Goal: Task Accomplishment & Management: Manage account settings

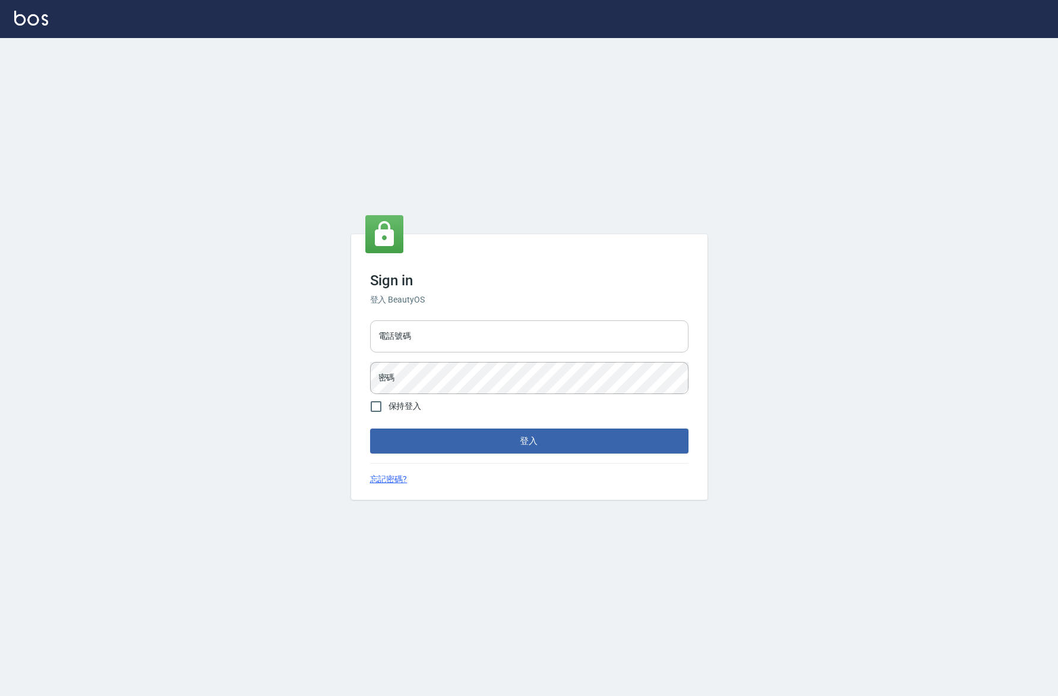
click at [469, 347] on input "電話號碼" at bounding box center [529, 336] width 318 height 32
type input "d"
type input "0981491131"
click at [381, 412] on input "保持登入" at bounding box center [376, 406] width 25 height 25
checkbox input "true"
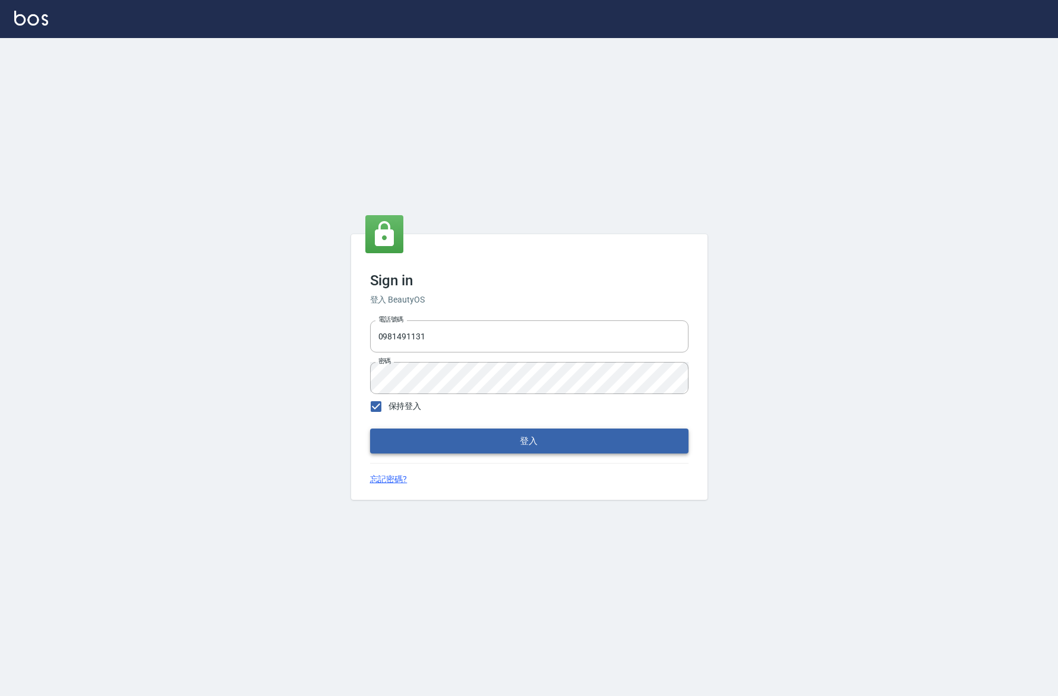
click at [416, 433] on button "登入" at bounding box center [529, 440] width 318 height 25
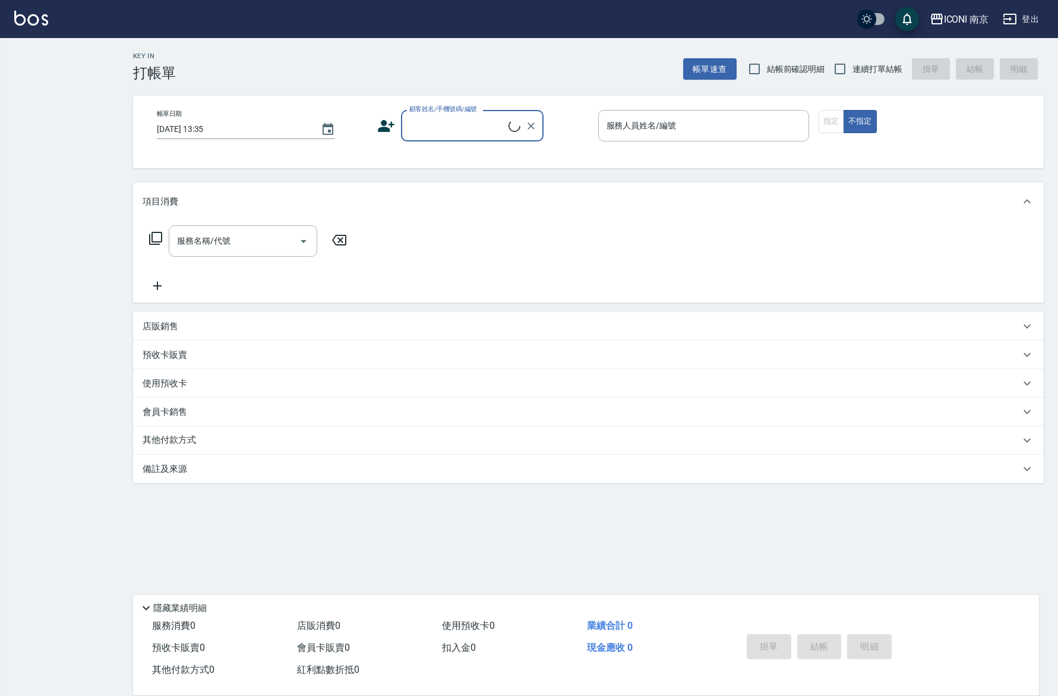
click at [279, 487] on div "Key In 打帳單 帳單速查 結帳前確認明細 連續打單結帳 掛單 結帳 明細 帳單日期 2025/09/26 13:35 顧客姓名/手機號碼/編號 顧客姓名…" at bounding box center [588, 317] width 939 height 559
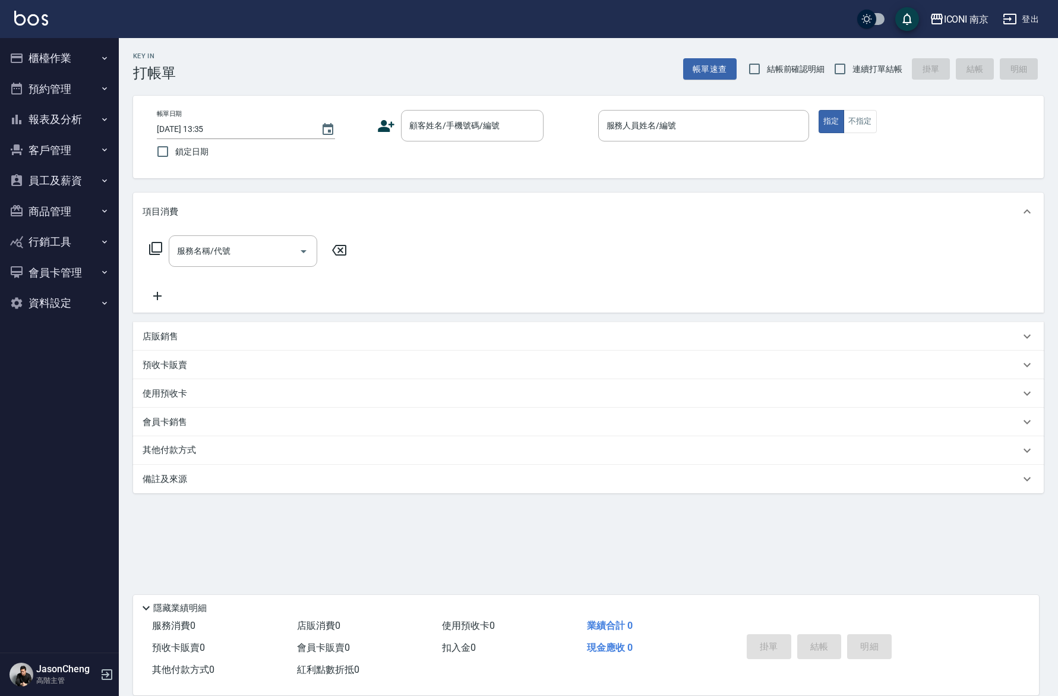
click at [973, 6] on div "ICONI 南京 登出" at bounding box center [529, 19] width 1058 height 38
click at [950, 19] on div "ICONI 南京" at bounding box center [966, 19] width 45 height 15
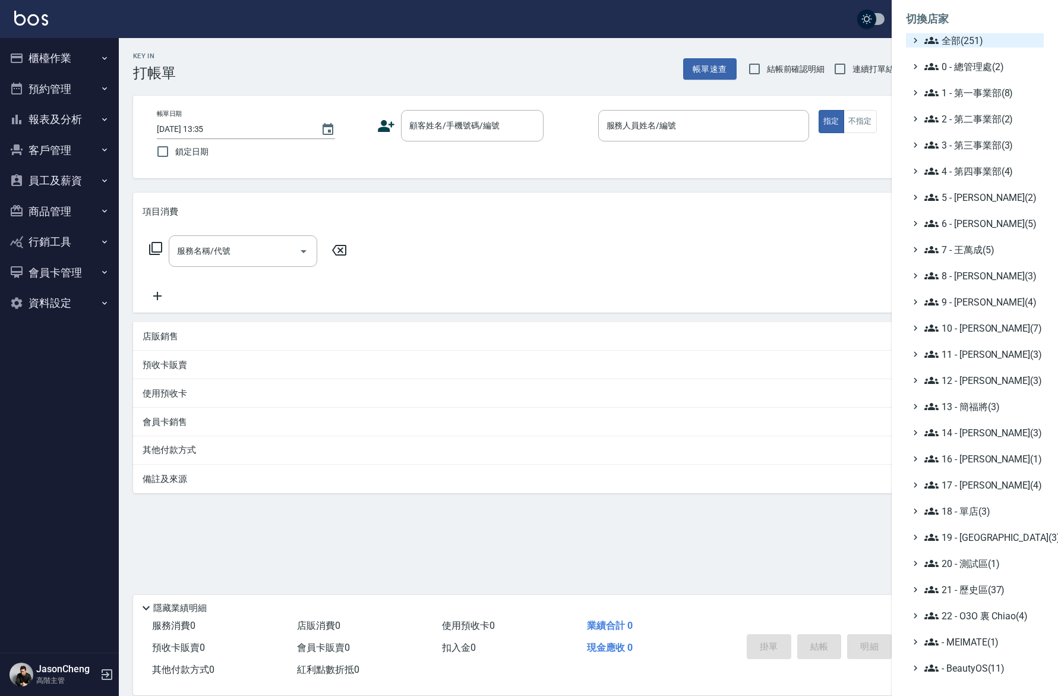
click at [967, 36] on span "全部(251)" at bounding box center [982, 40] width 115 height 14
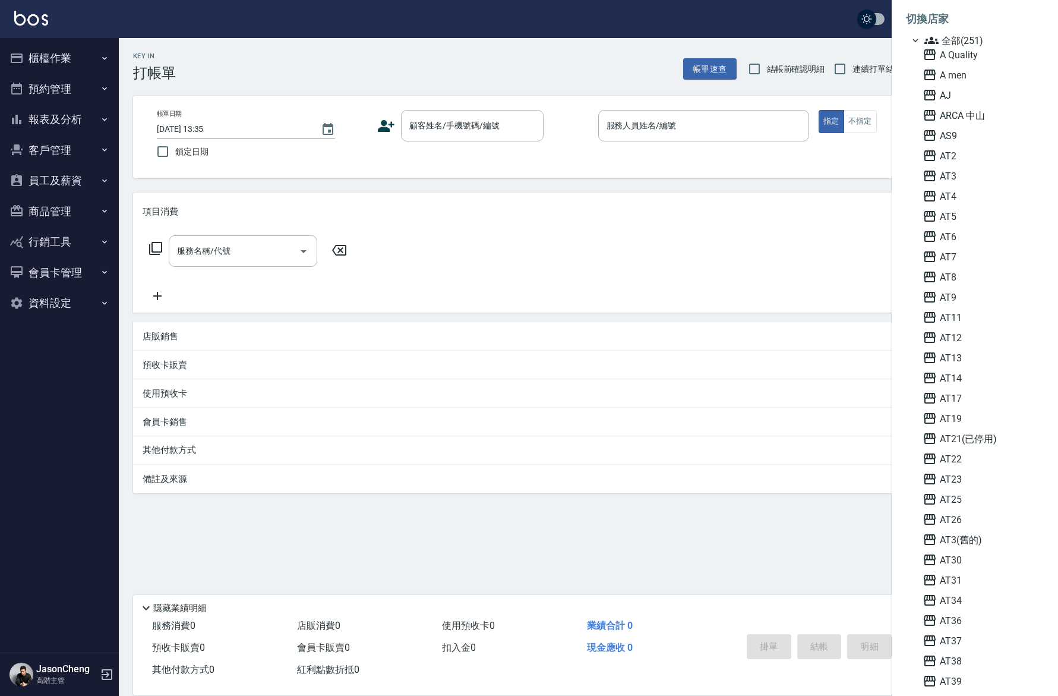
scroll to position [818, 0]
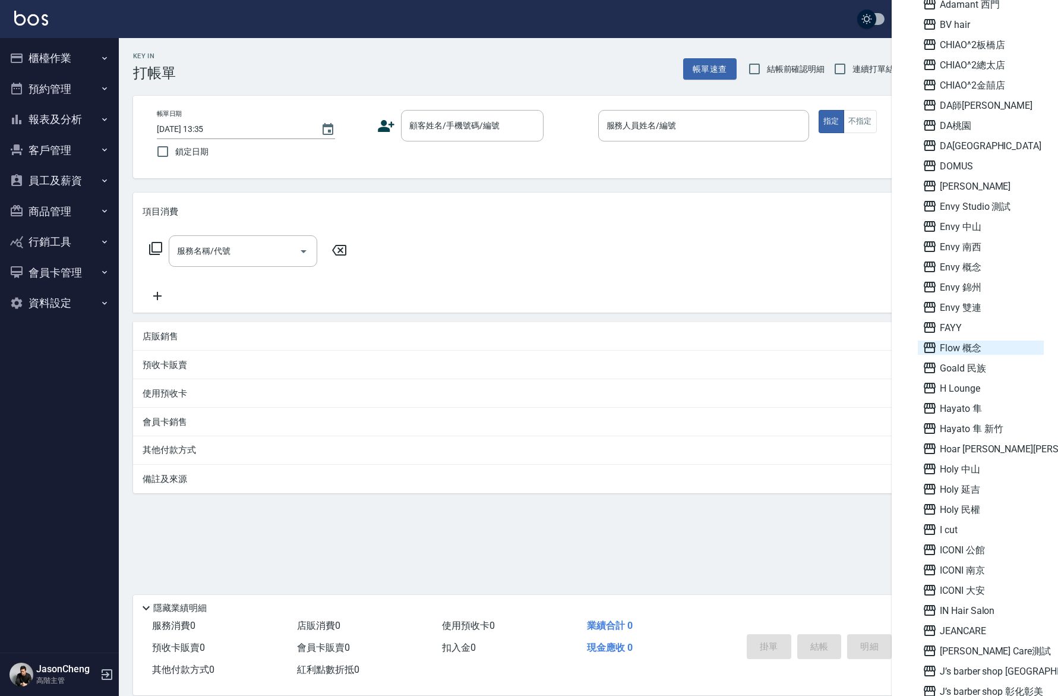
click at [973, 351] on span "Flow 概念" at bounding box center [981, 347] width 116 height 14
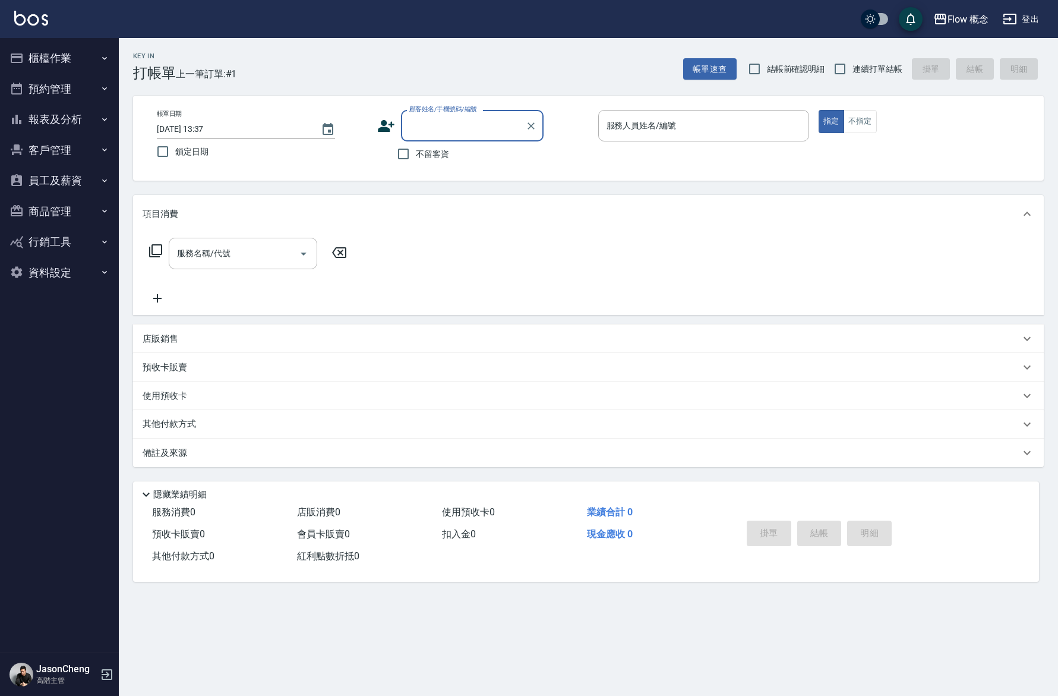
click at [55, 188] on button "員工及薪資" at bounding box center [59, 180] width 109 height 31
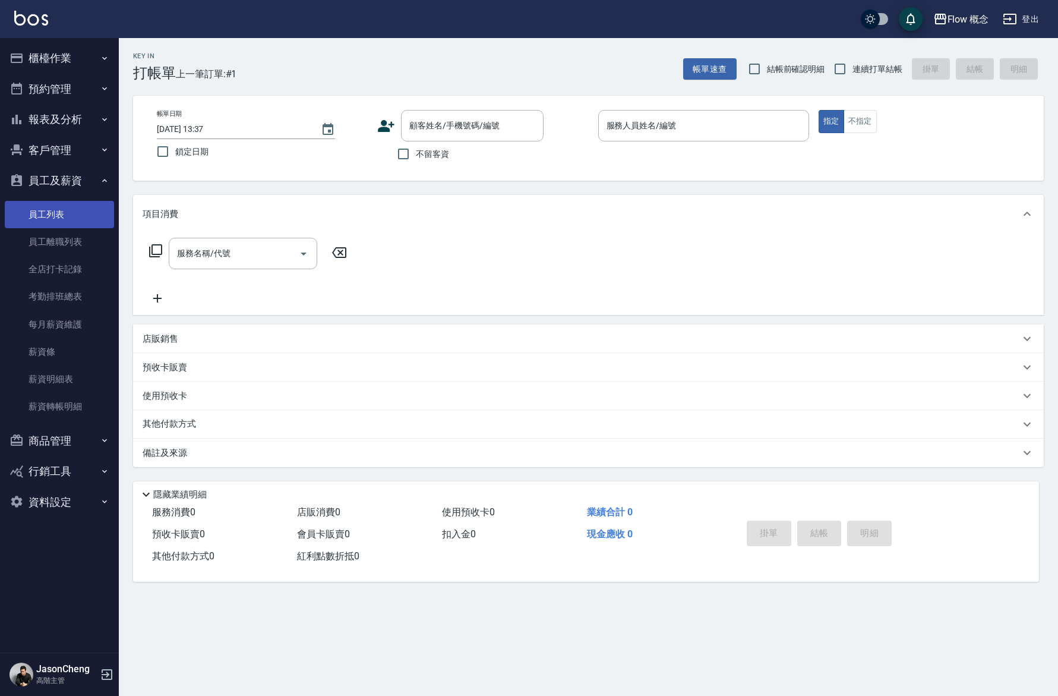
click at [55, 205] on link "員工列表" at bounding box center [59, 214] width 109 height 27
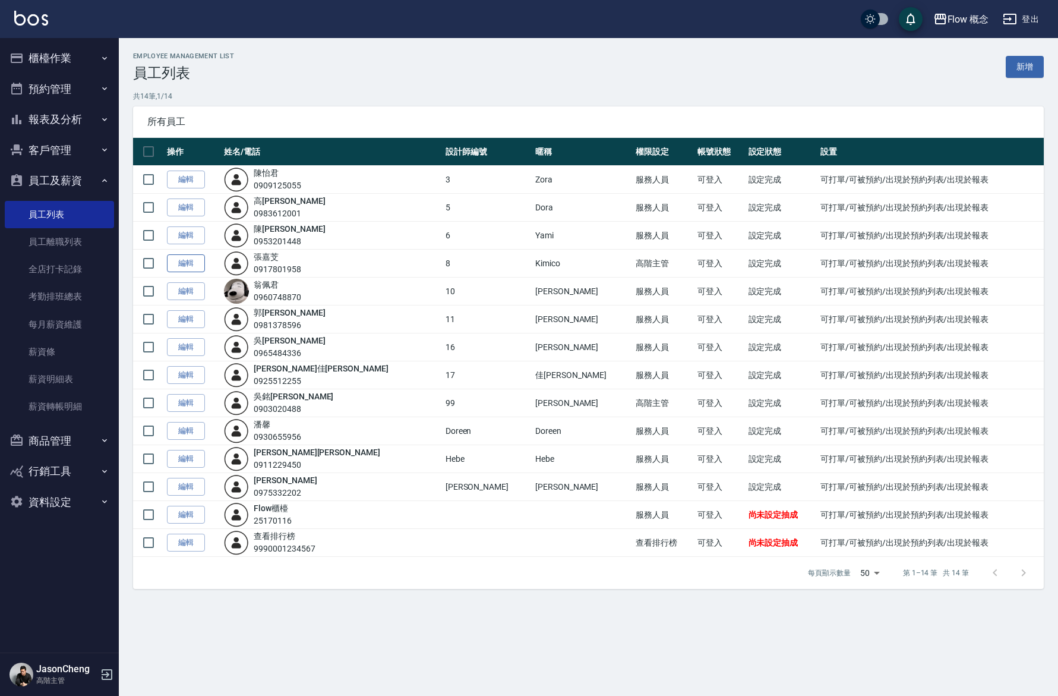
click at [180, 261] on link "編輯" at bounding box center [186, 263] width 38 height 18
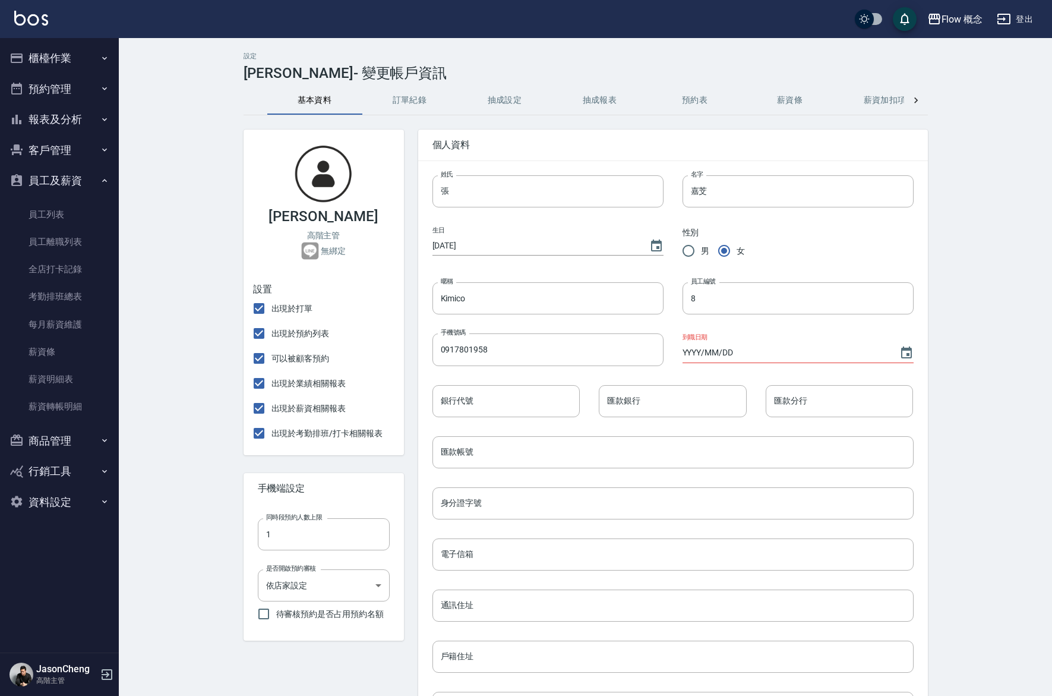
click at [927, 101] on div "設定 張嘉芠 - 變更帳戶資訊 基本資料 訂單紀錄 抽成設定 抽成報表 預約表 薪資條 薪資加扣項 密碼與安全 打卡紀錄 張嘉芠 高階主管 無綁定 設置 出…" at bounding box center [585, 492] width 713 height 881
click at [911, 99] on icon at bounding box center [916, 100] width 12 height 12
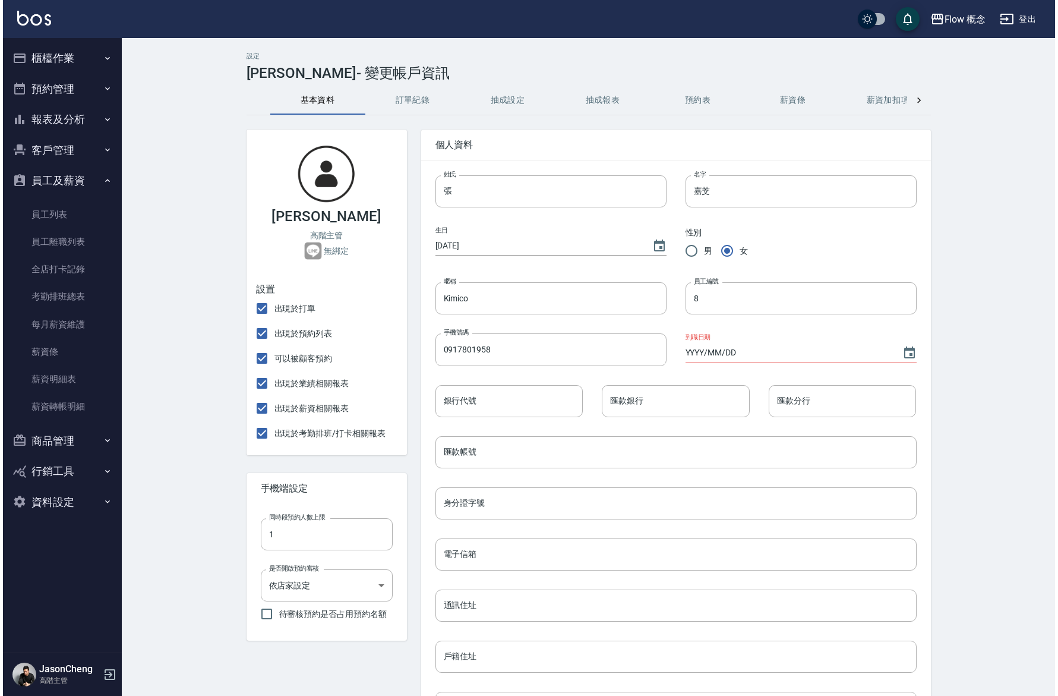
scroll to position [0, 219]
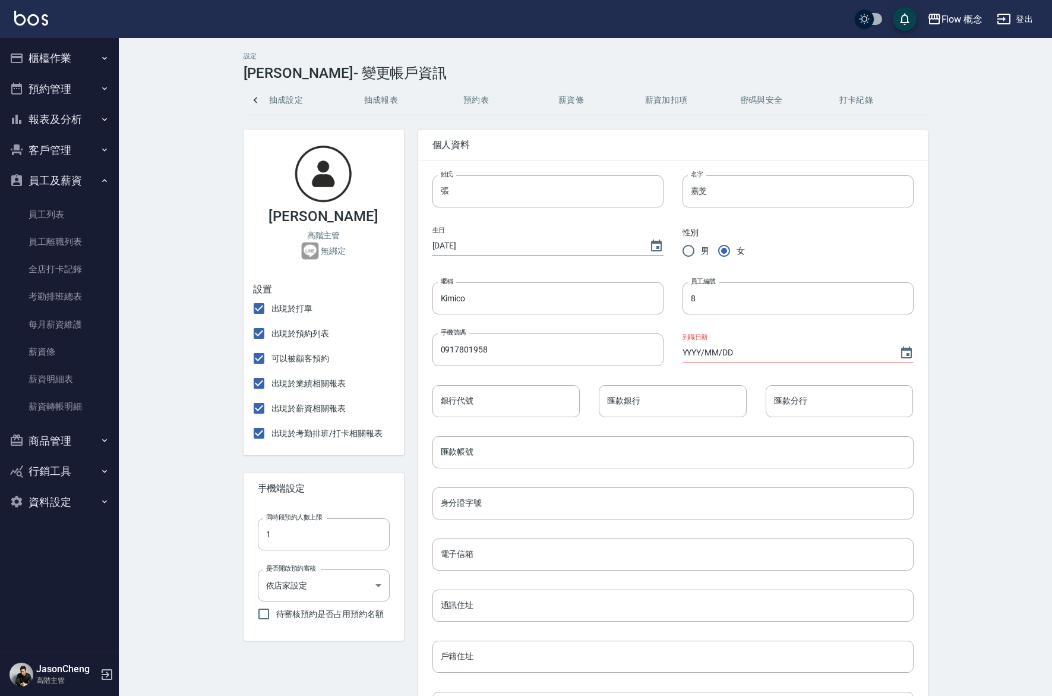
click at [752, 100] on button "密碼與安全" at bounding box center [761, 100] width 95 height 29
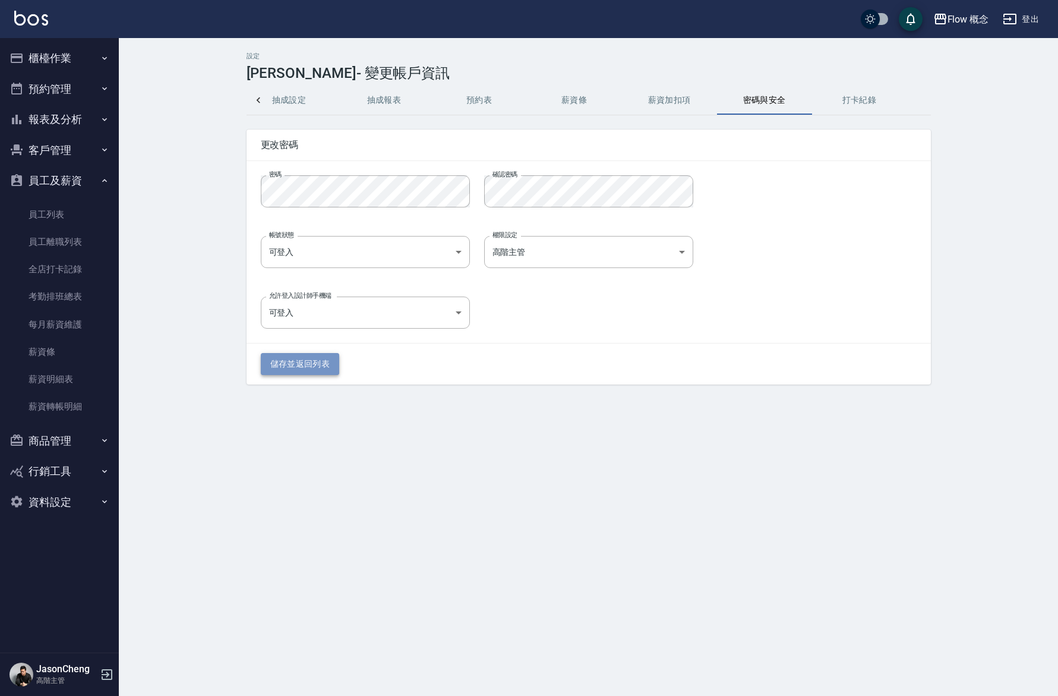
click at [310, 368] on button "儲存並返回列表" at bounding box center [300, 364] width 79 height 22
